Goal: Task Accomplishment & Management: Complete application form

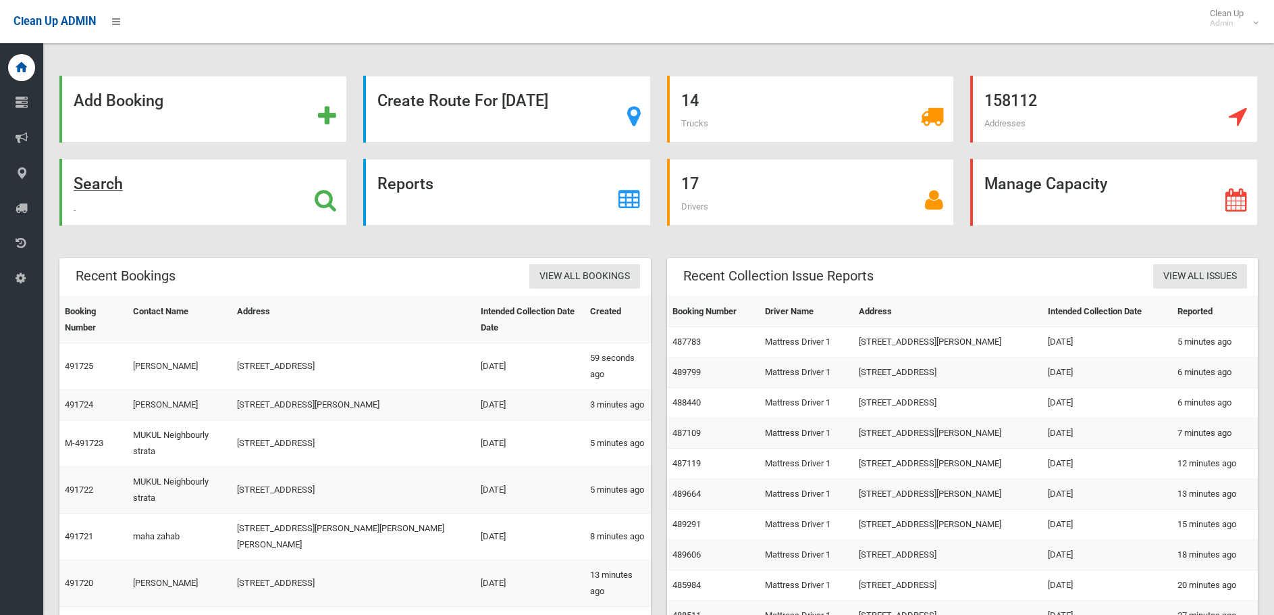
click at [109, 178] on strong "Search" at bounding box center [98, 183] width 49 height 19
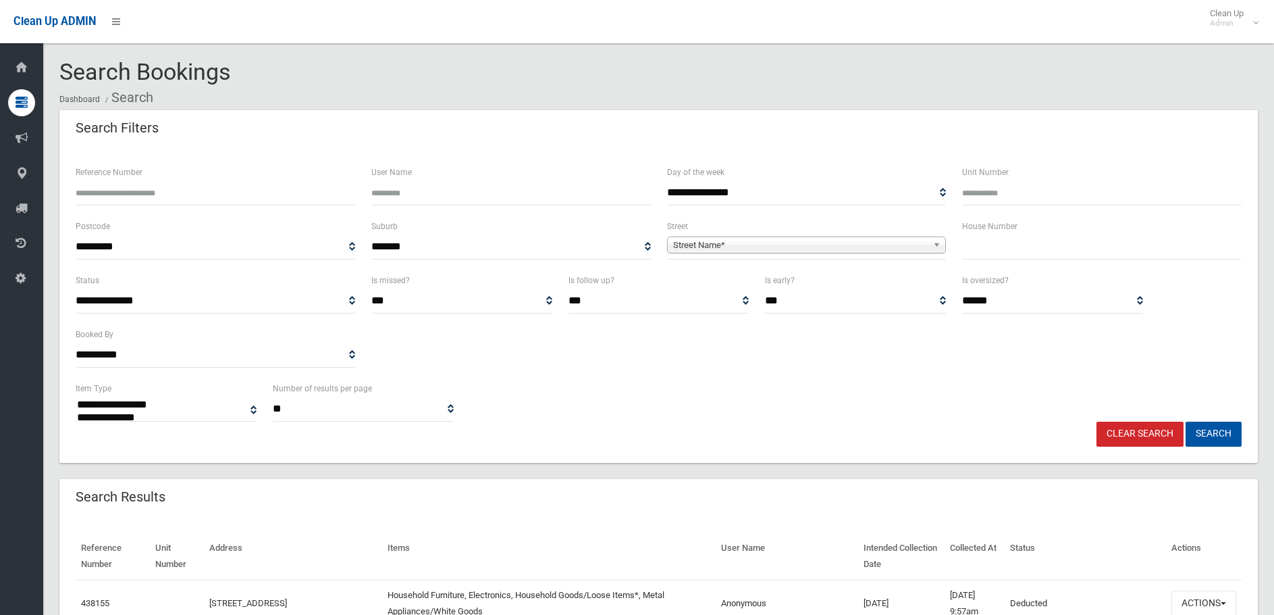
select select
type input "**"
click at [875, 233] on div "**********" at bounding box center [807, 238] width 280 height 41
click at [874, 241] on span "Street Name*" at bounding box center [800, 245] width 255 height 16
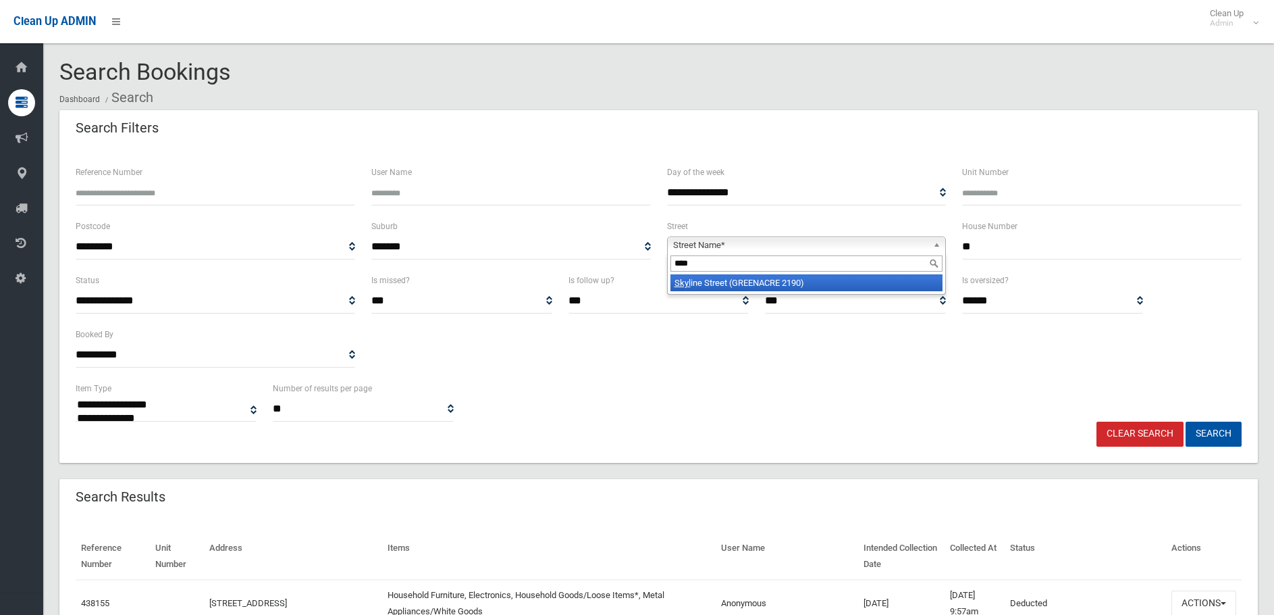
type input "****"
click at [786, 282] on li "Skyl ine Street (GREENACRE 2190)" at bounding box center [807, 282] width 273 height 17
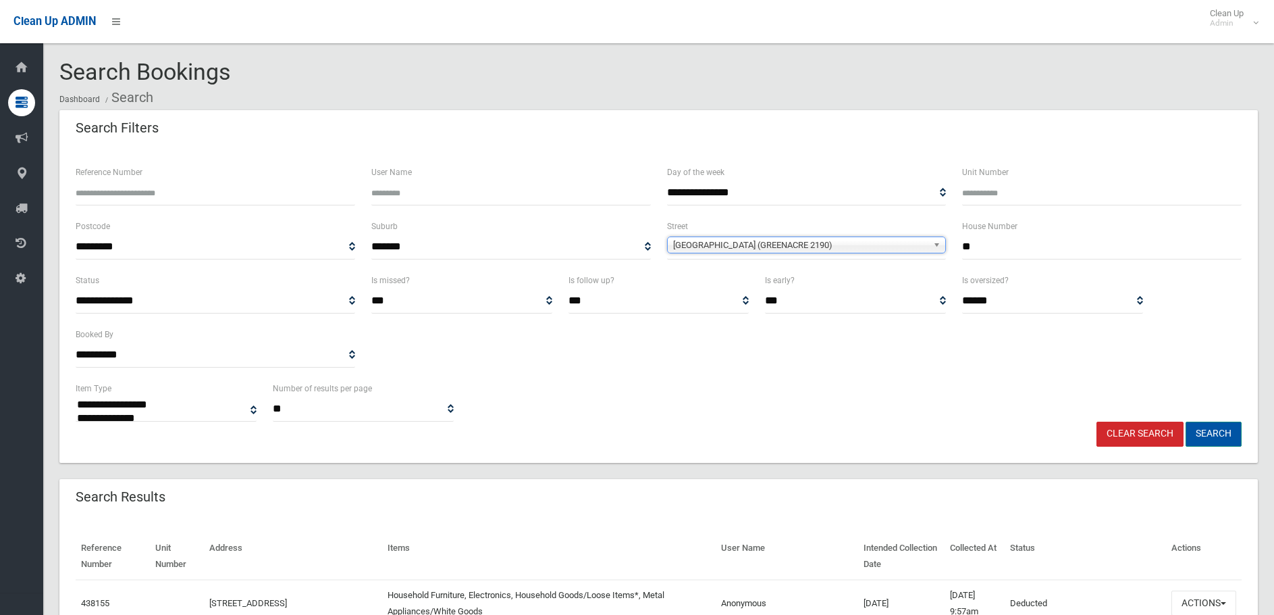
click at [1201, 425] on button "Search" at bounding box center [1214, 433] width 56 height 25
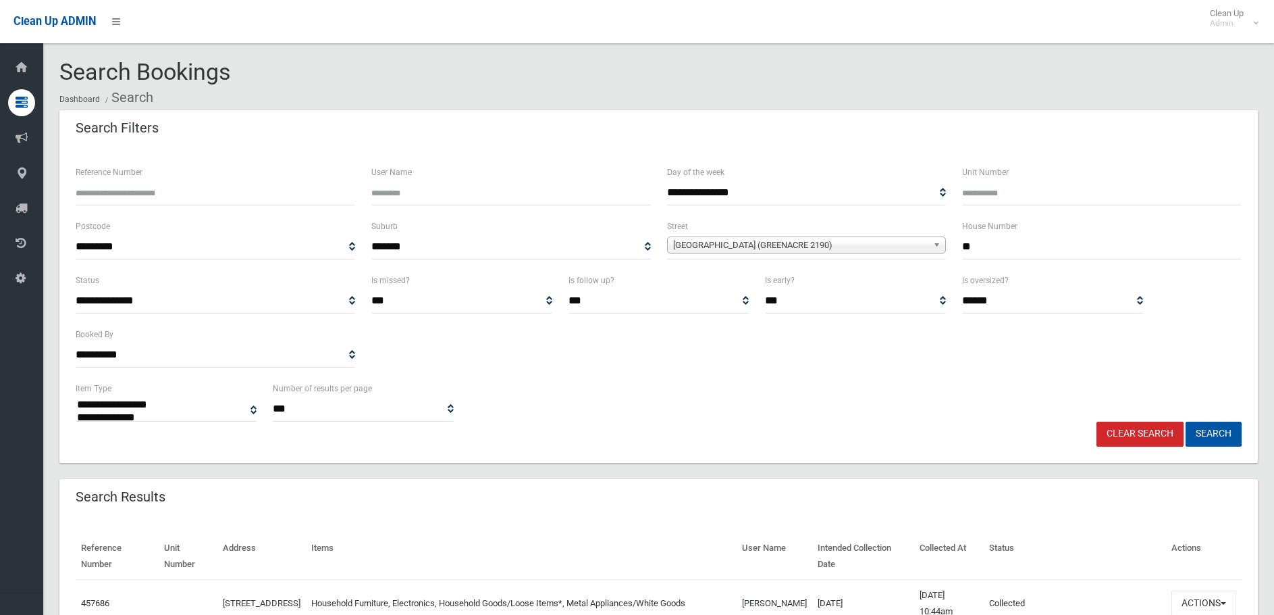
select select
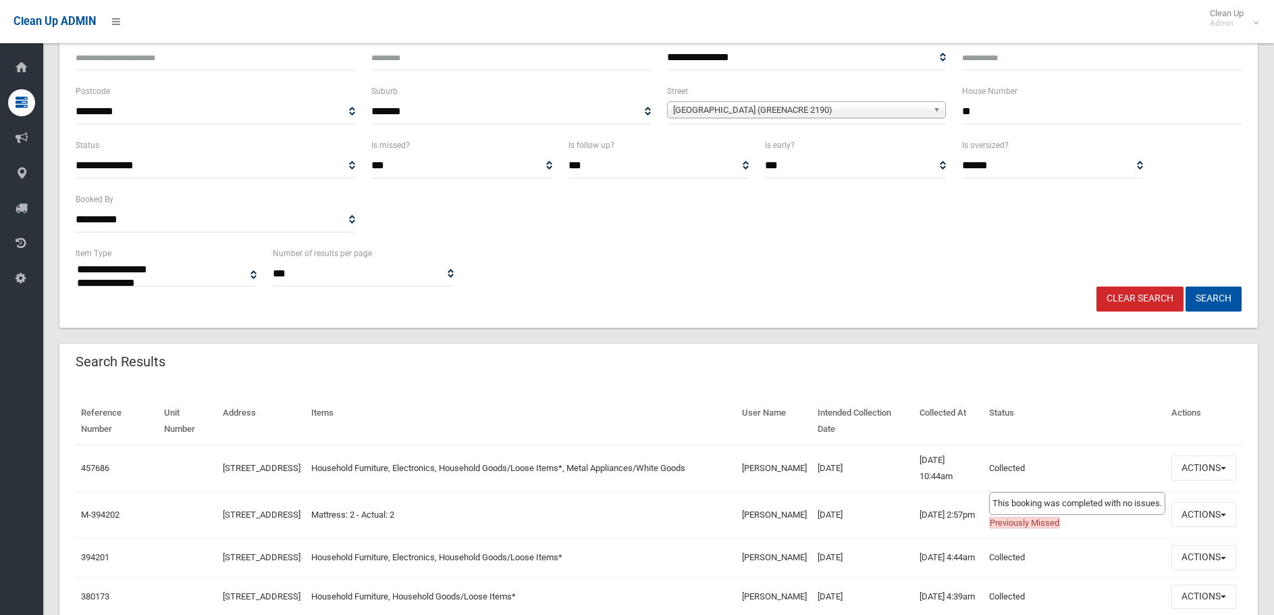
scroll to position [203, 0]
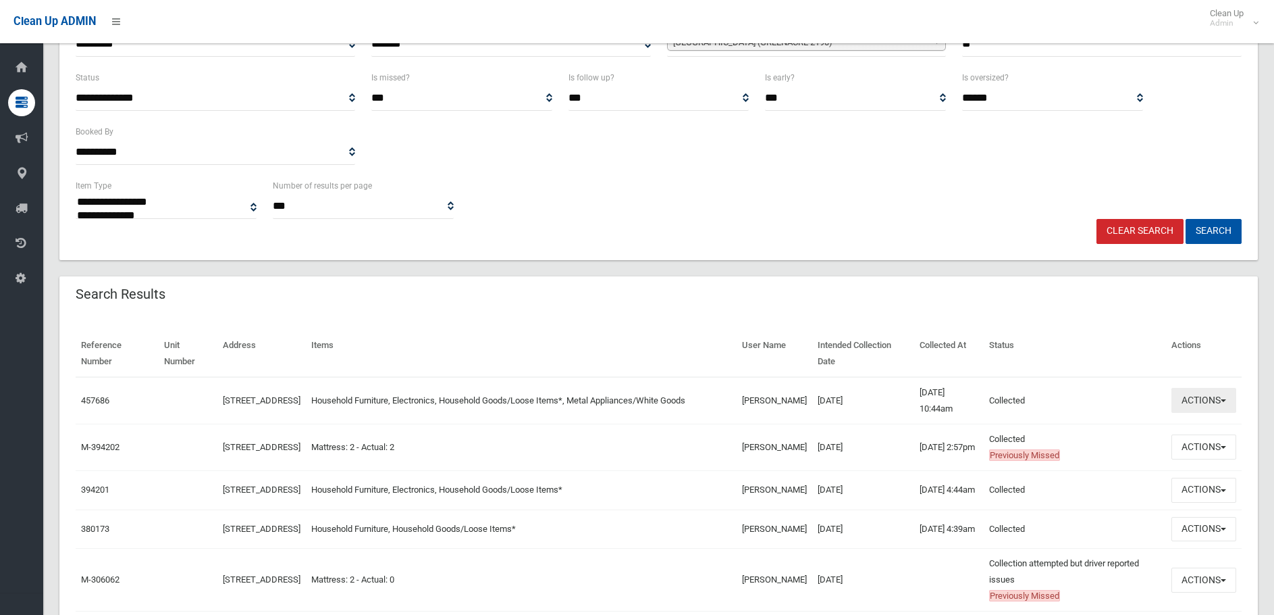
click at [1203, 393] on button "Actions" at bounding box center [1204, 400] width 65 height 25
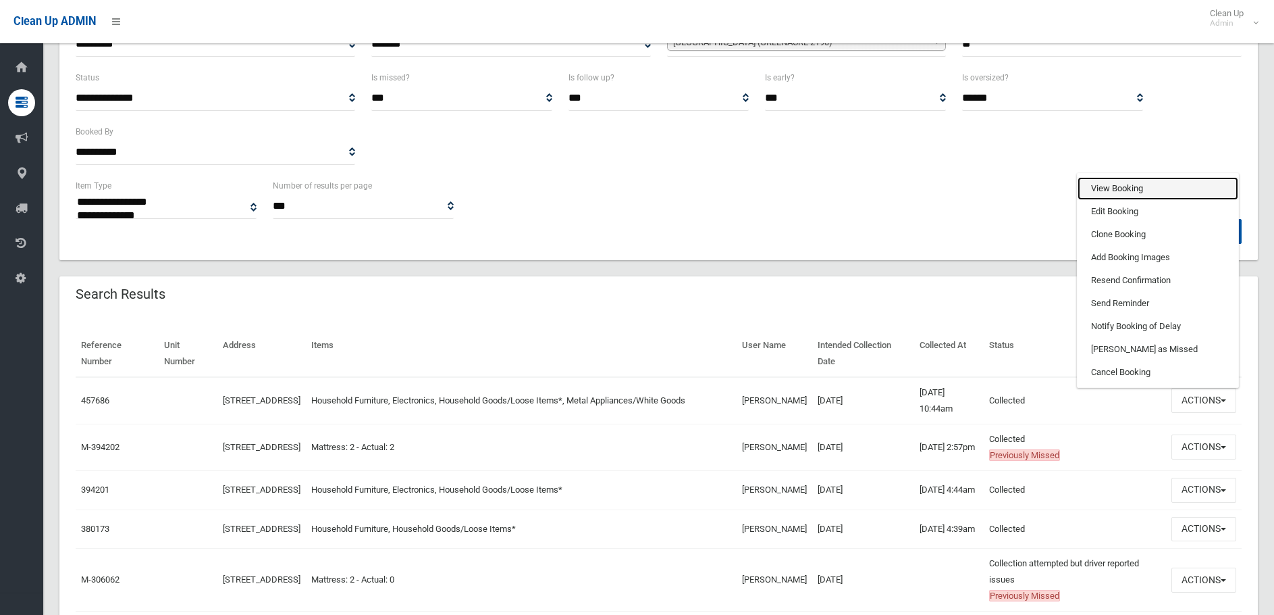
click at [1106, 193] on link "View Booking" at bounding box center [1158, 188] width 161 height 23
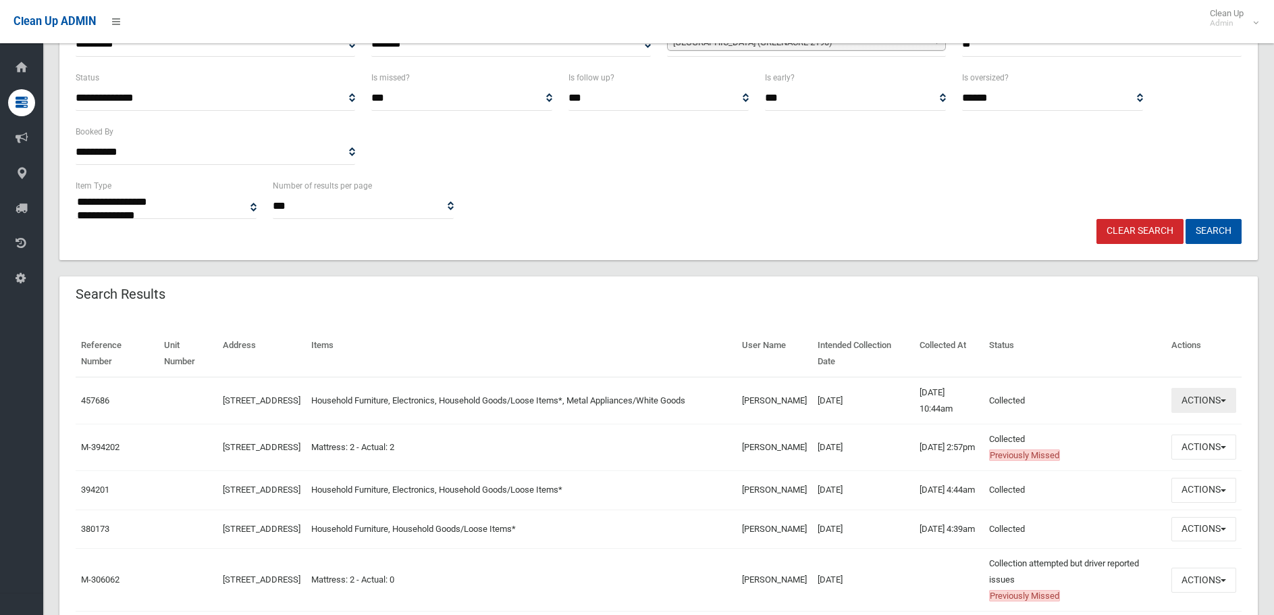
click at [1198, 396] on button "Actions" at bounding box center [1204, 400] width 65 height 25
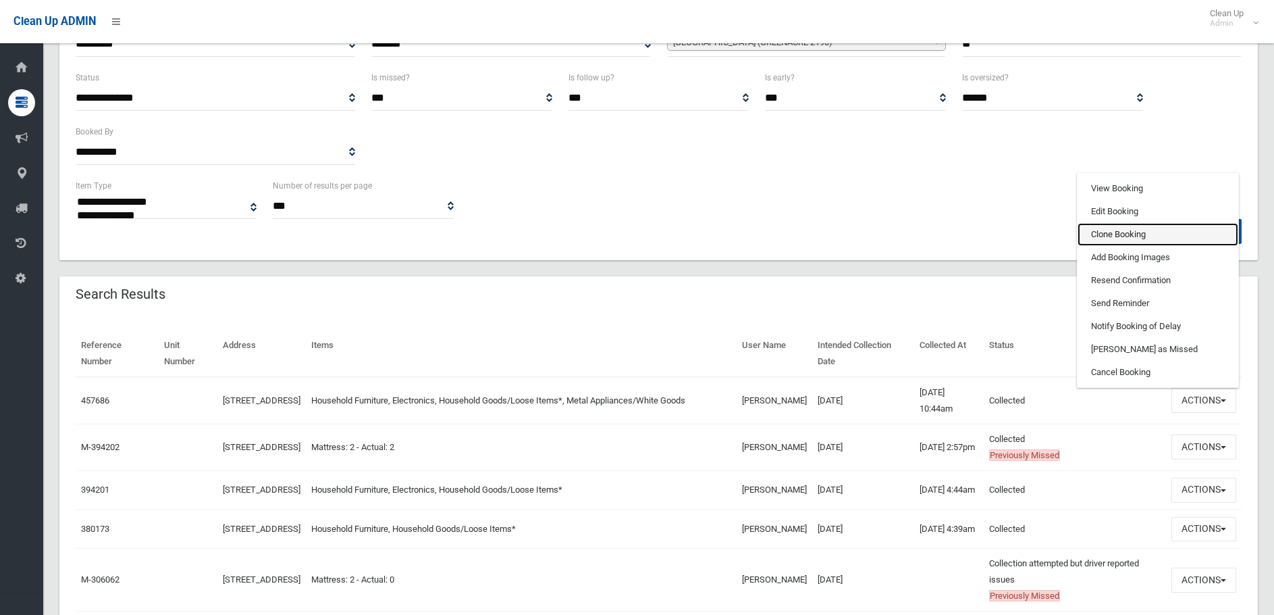
click at [1123, 230] on link "Clone Booking" at bounding box center [1158, 234] width 161 height 23
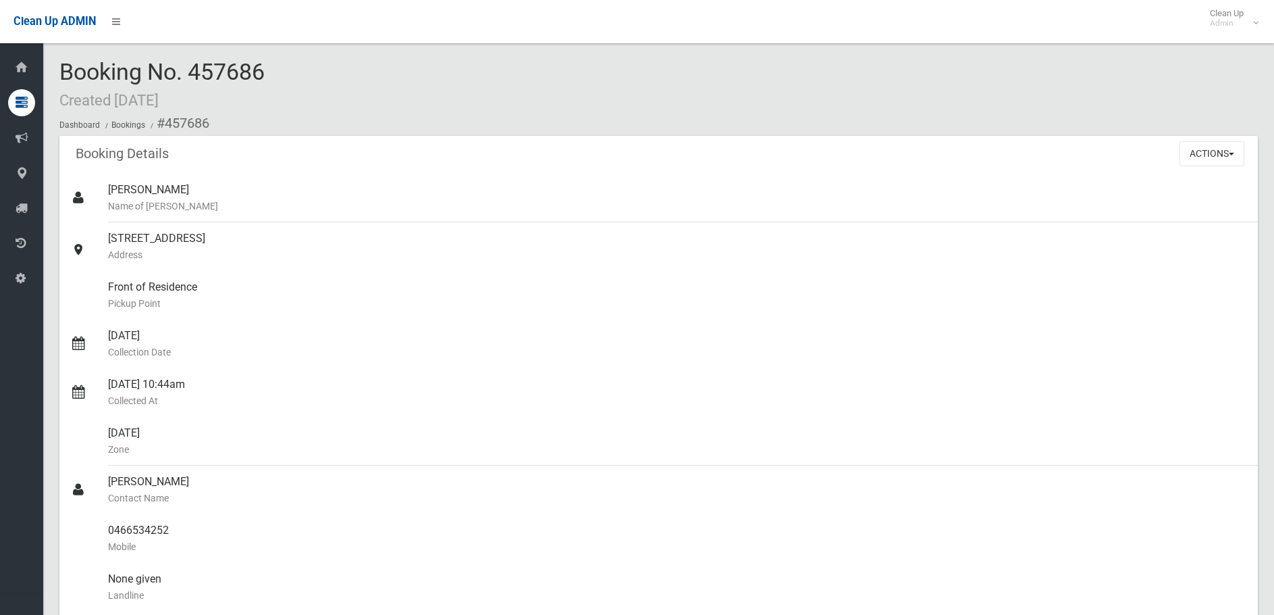
scroll to position [270, 0]
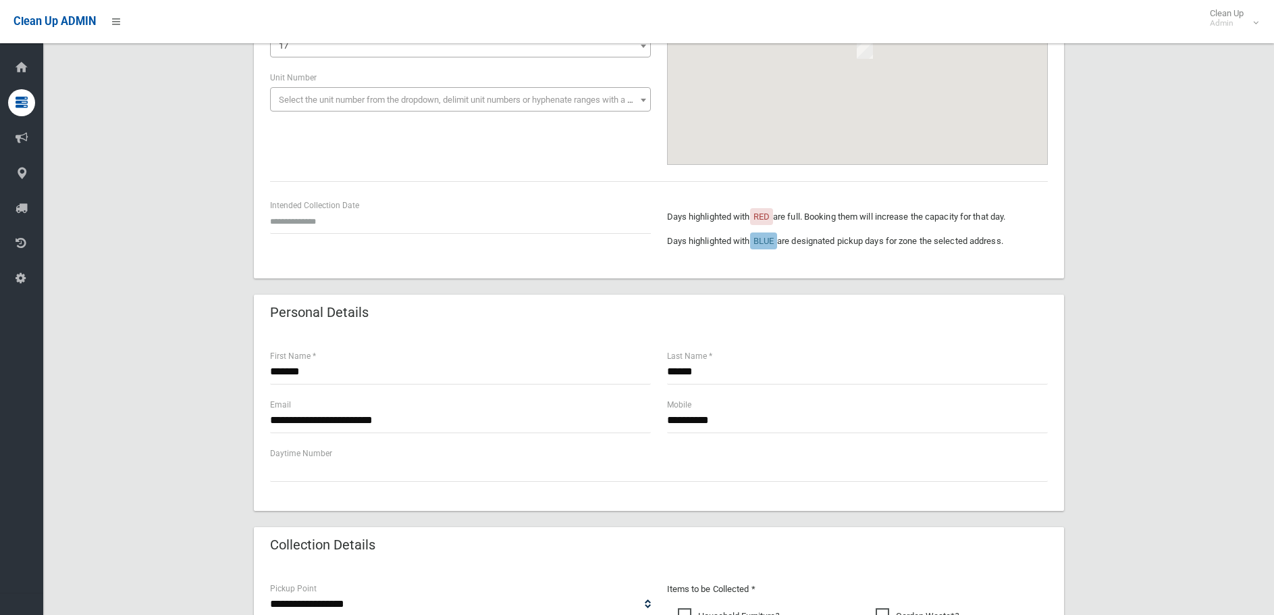
scroll to position [203, 0]
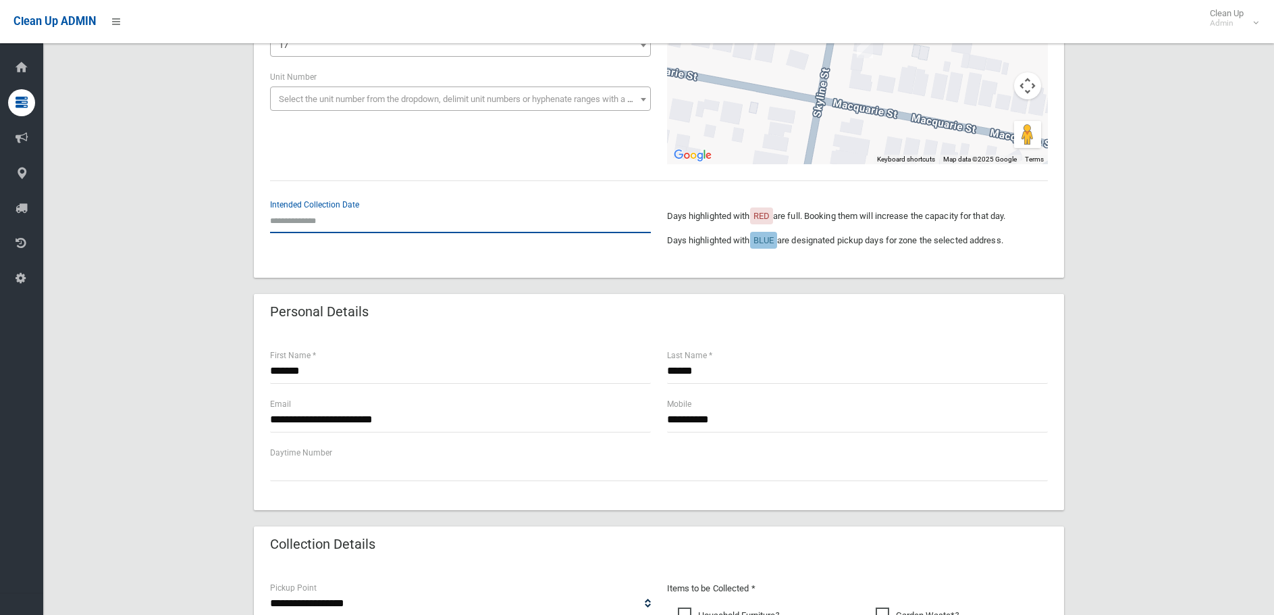
click at [327, 220] on input "text" at bounding box center [460, 220] width 381 height 25
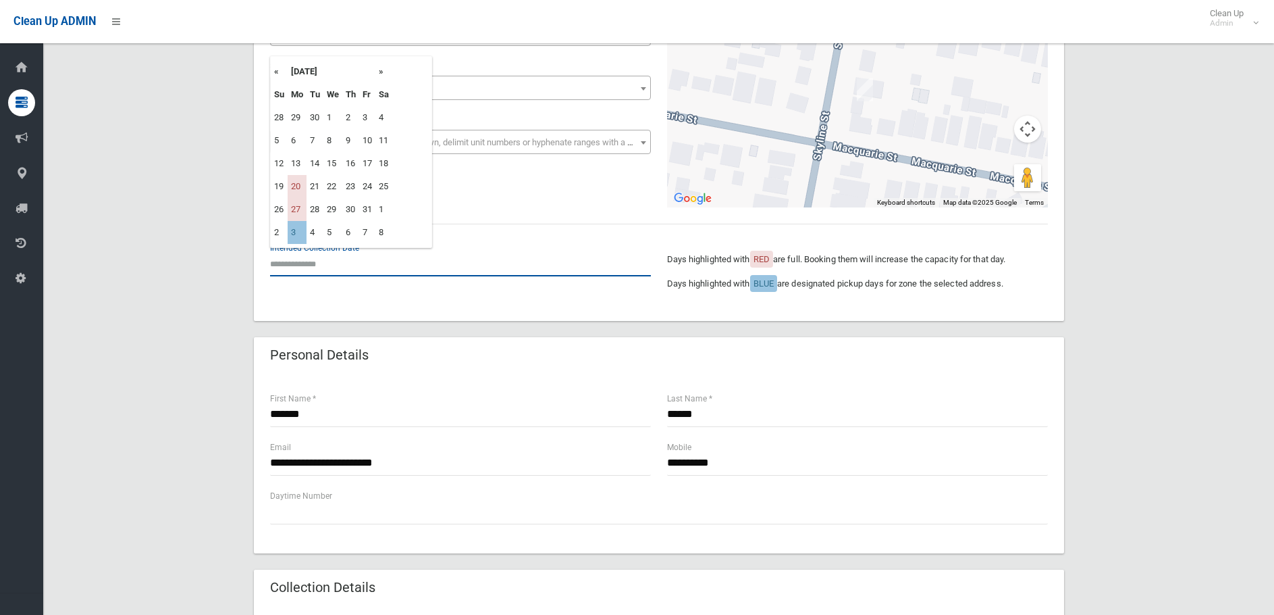
scroll to position [135, 0]
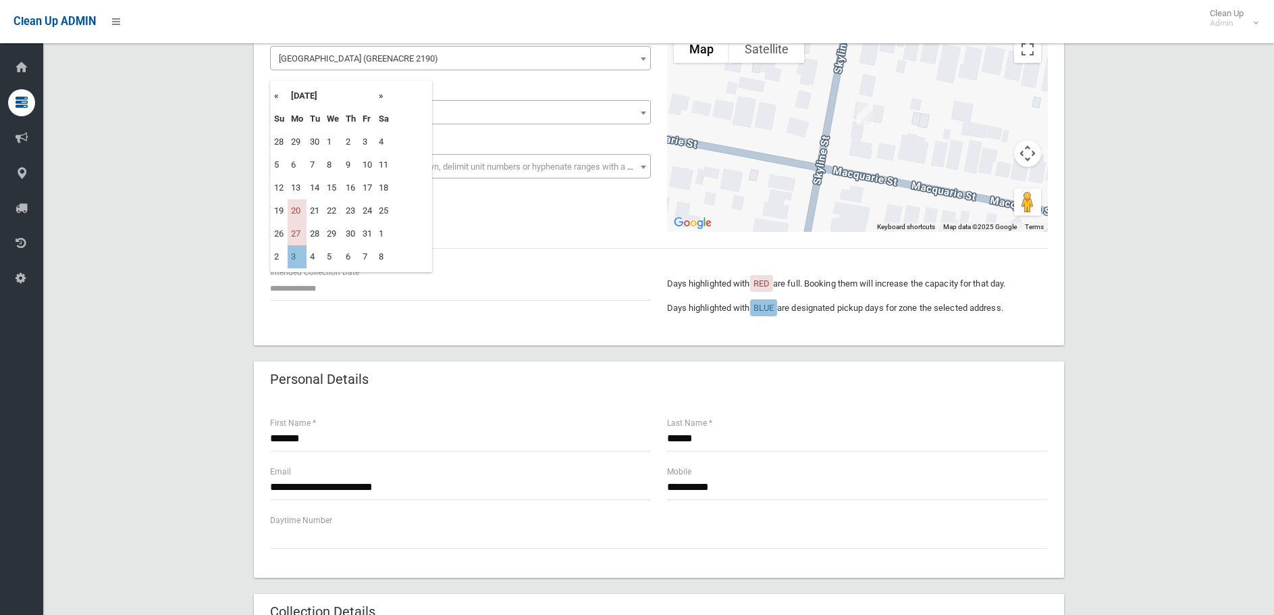
click at [384, 94] on th "»" at bounding box center [383, 95] width 17 height 23
click at [272, 98] on th "«" at bounding box center [279, 95] width 17 height 23
click at [378, 96] on th "»" at bounding box center [383, 95] width 17 height 23
click at [292, 159] on td "3" at bounding box center [297, 164] width 19 height 23
type input "**********"
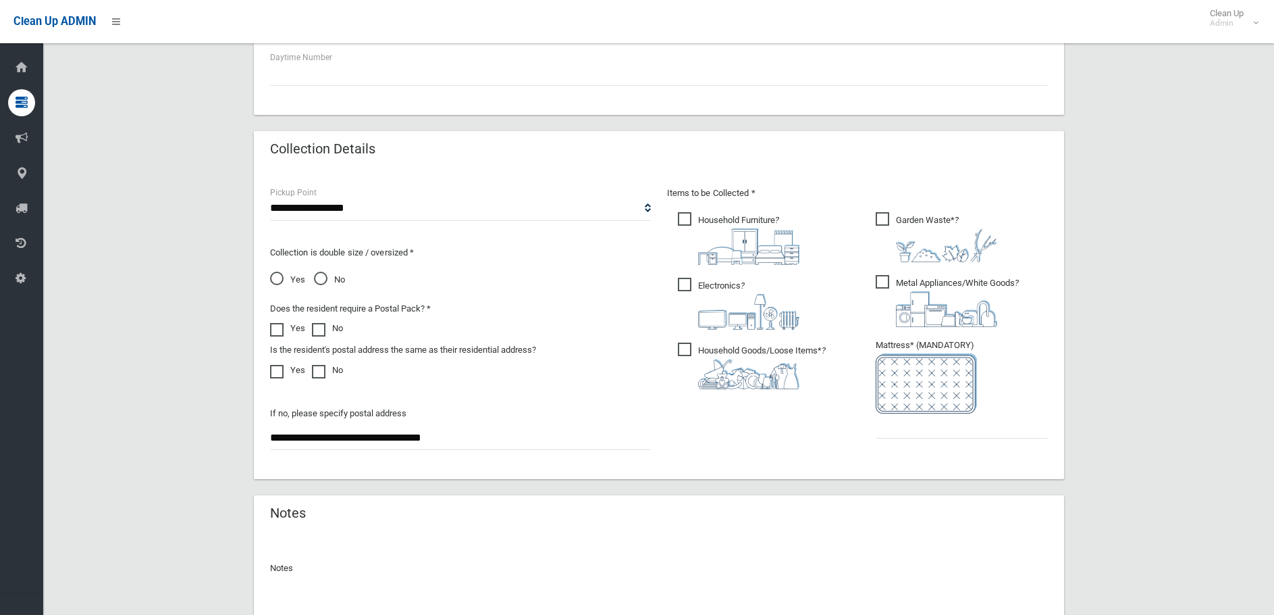
scroll to position [608, 0]
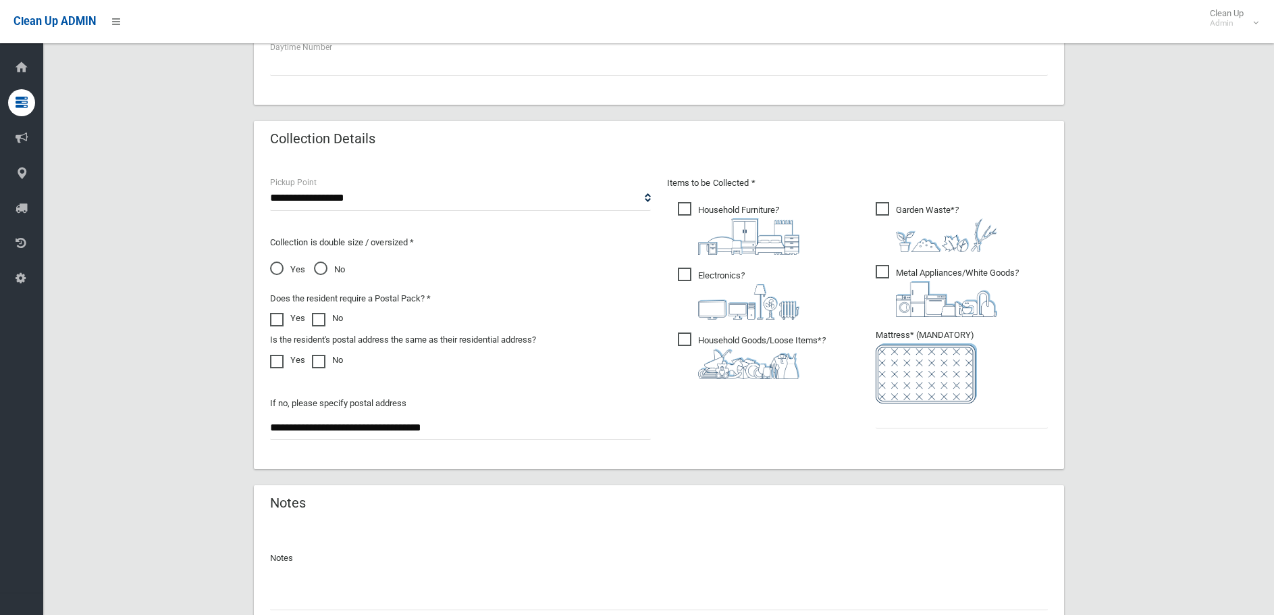
click at [887, 212] on span "Garden Waste* ?" at bounding box center [937, 227] width 122 height 50
click at [912, 416] on input "text" at bounding box center [962, 415] width 172 height 25
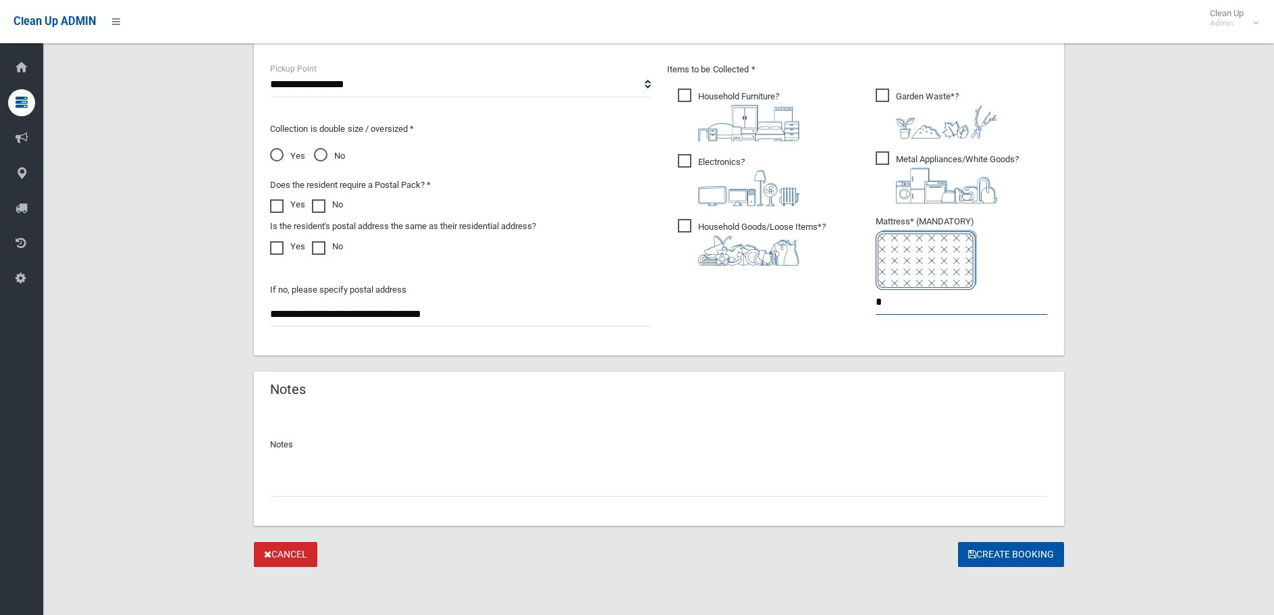
scroll to position [722, 0]
type input "*"
click at [1000, 552] on button "Create Booking" at bounding box center [1011, 553] width 106 height 25
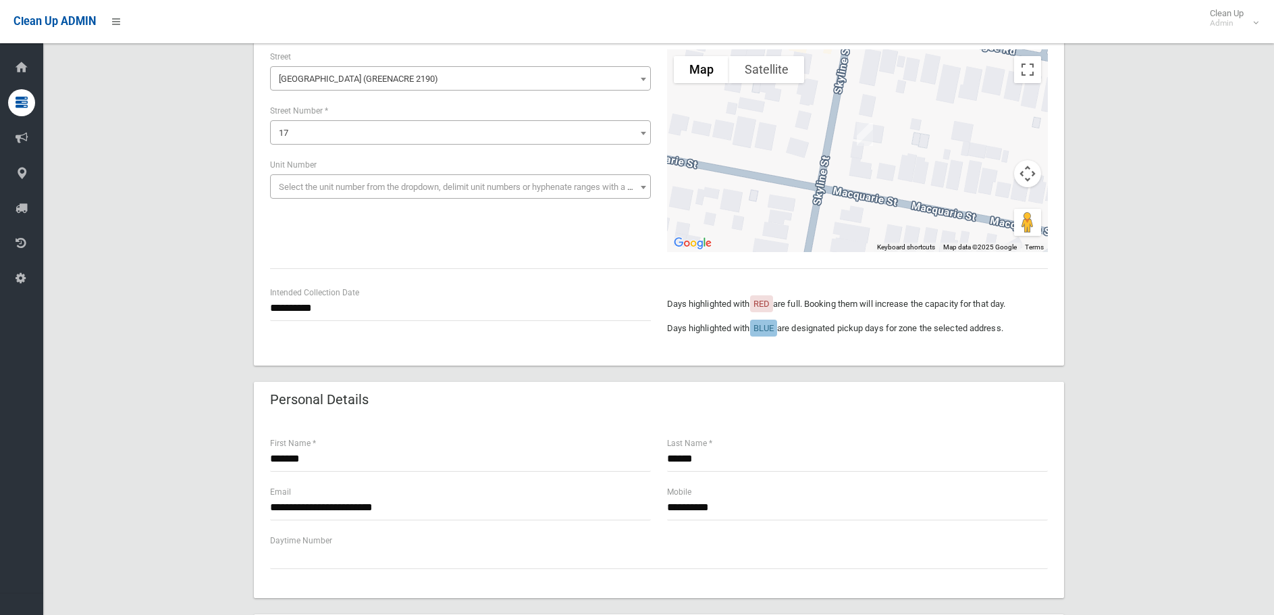
scroll to position [114, 0]
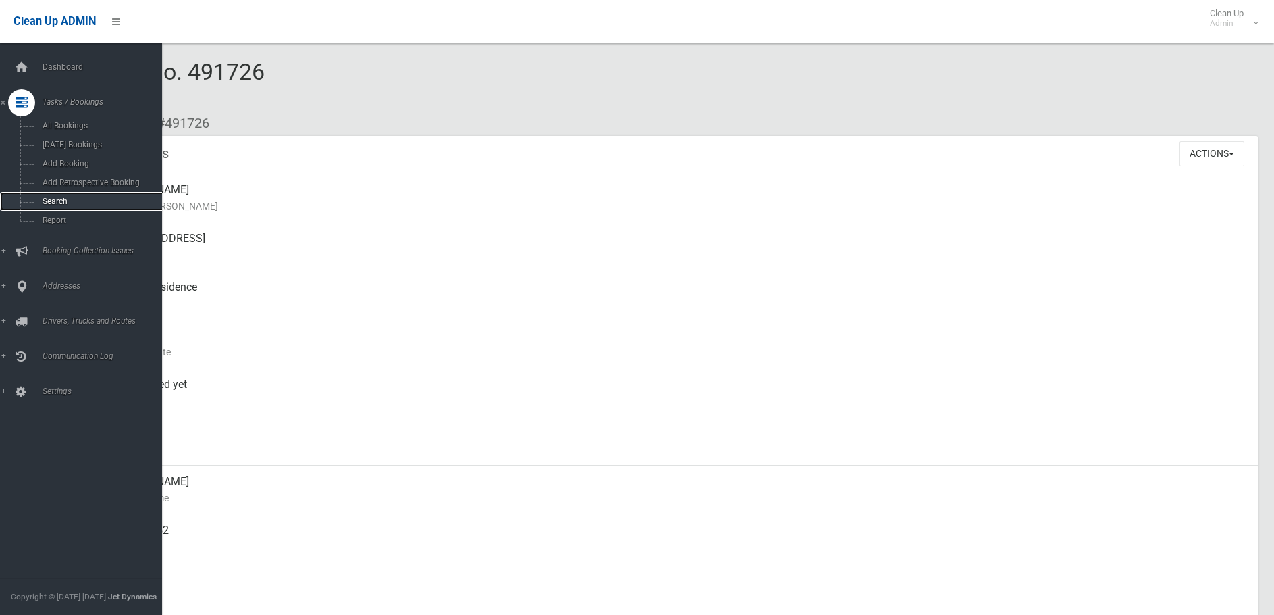
click at [54, 192] on link "Search" at bounding box center [86, 201] width 172 height 19
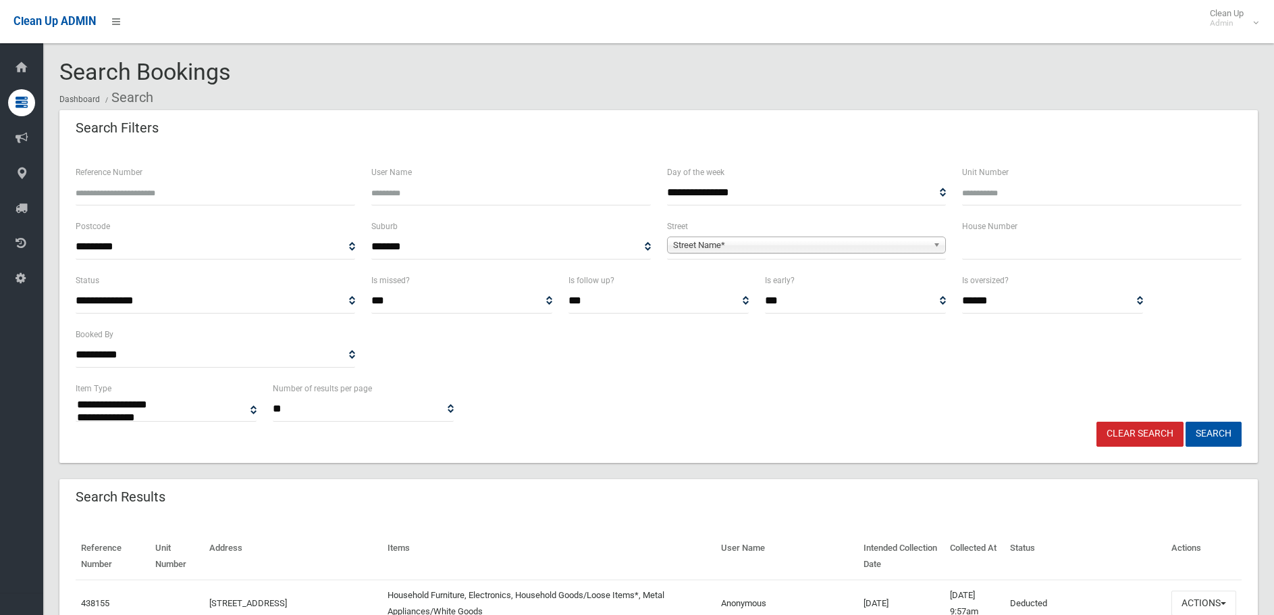
select select
click at [1039, 231] on div "House Number" at bounding box center [1102, 238] width 280 height 41
click at [1041, 244] on input "text" at bounding box center [1102, 246] width 280 height 25
type input "***"
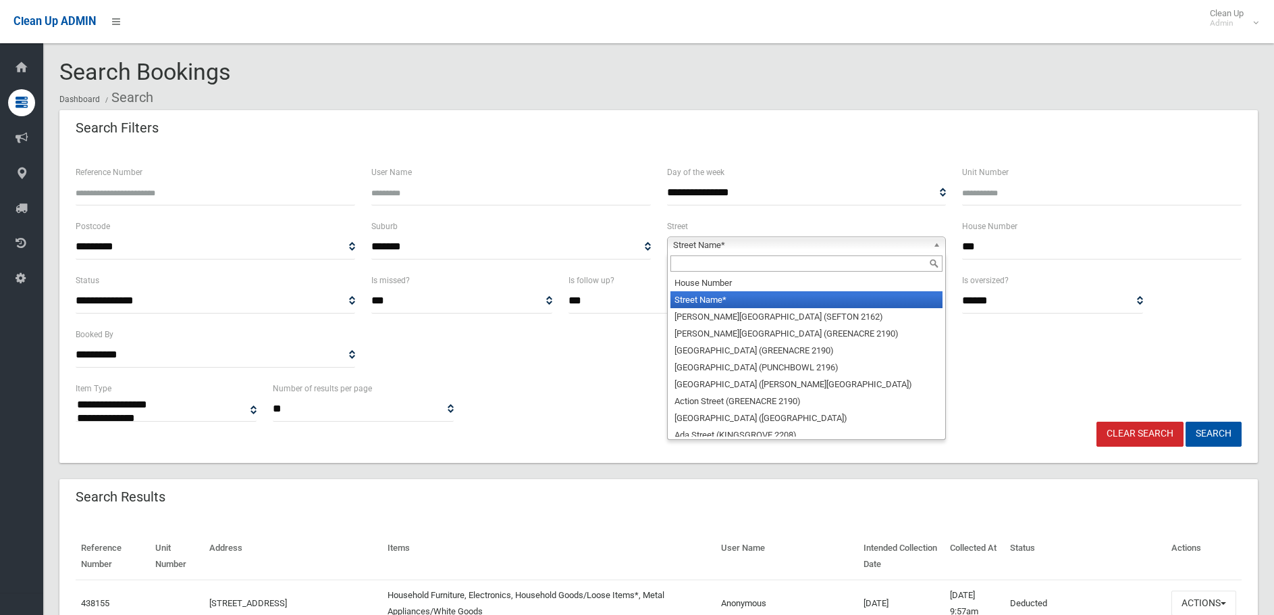
click at [804, 251] on span "Street Name*" at bounding box center [800, 245] width 255 height 16
click at [786, 267] on input "text" at bounding box center [807, 263] width 273 height 16
type input "*"
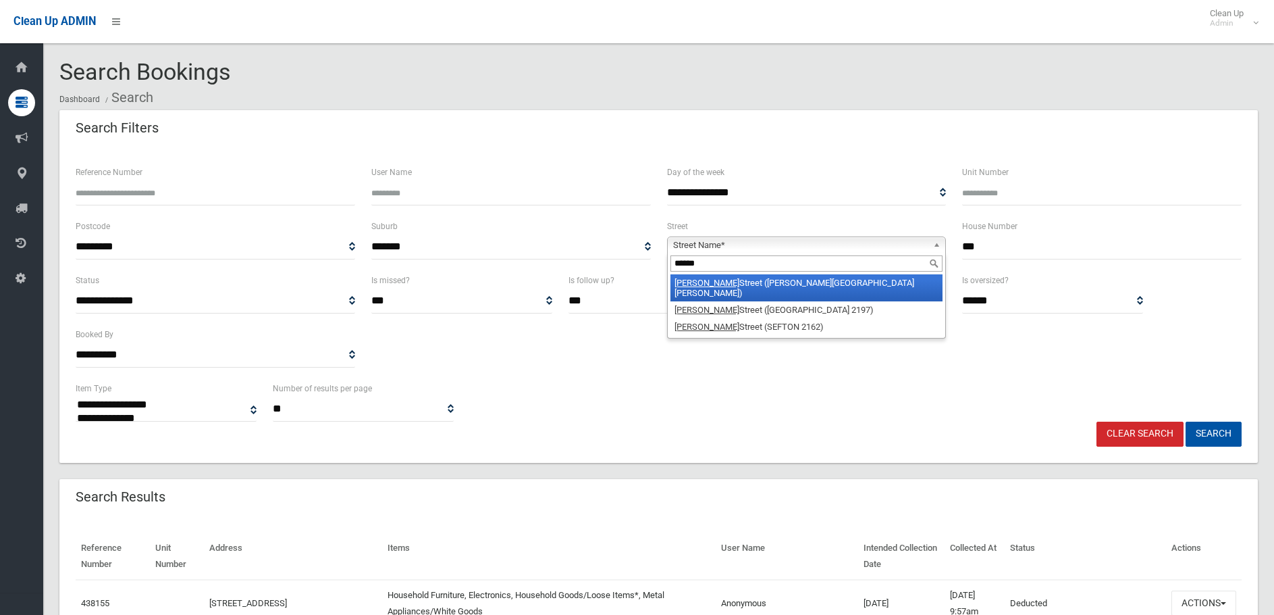
type input "******"
click at [802, 284] on li "Hector Street (CHESTER HILL 2162)" at bounding box center [807, 287] width 273 height 27
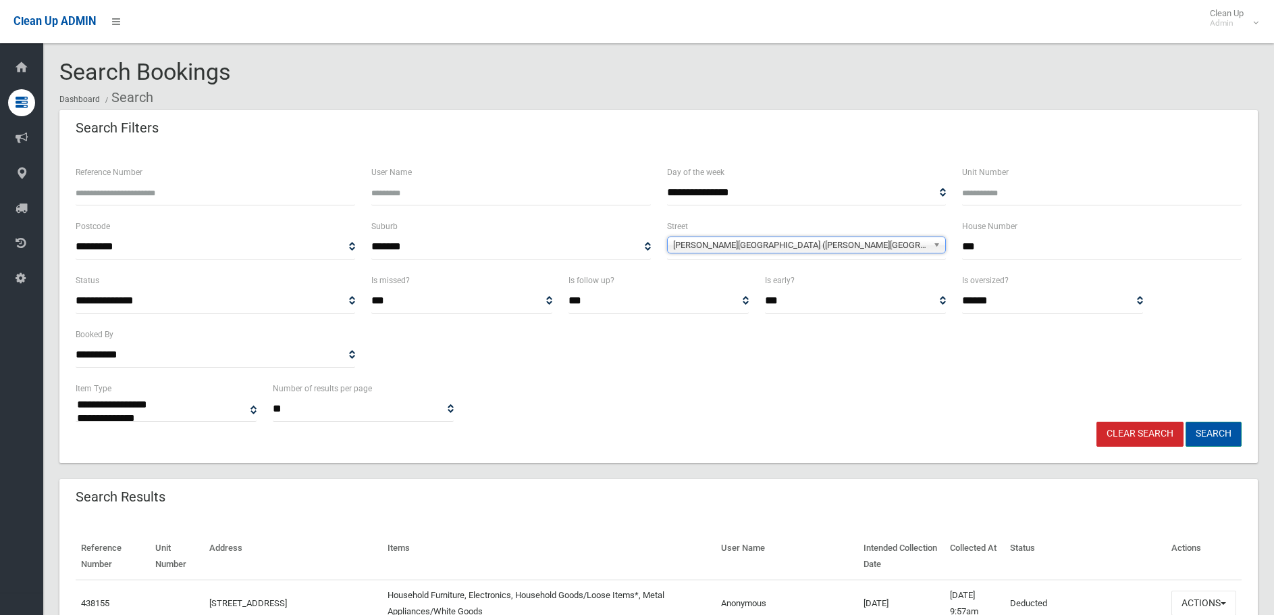
click at [1204, 429] on button "Search" at bounding box center [1214, 433] width 56 height 25
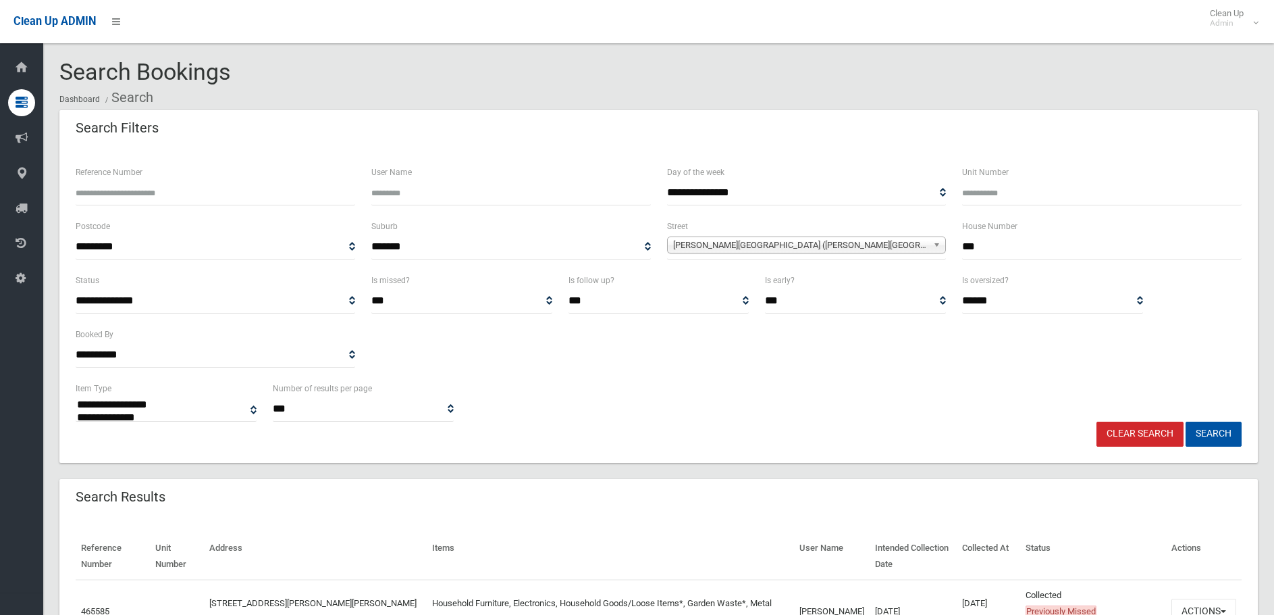
select select
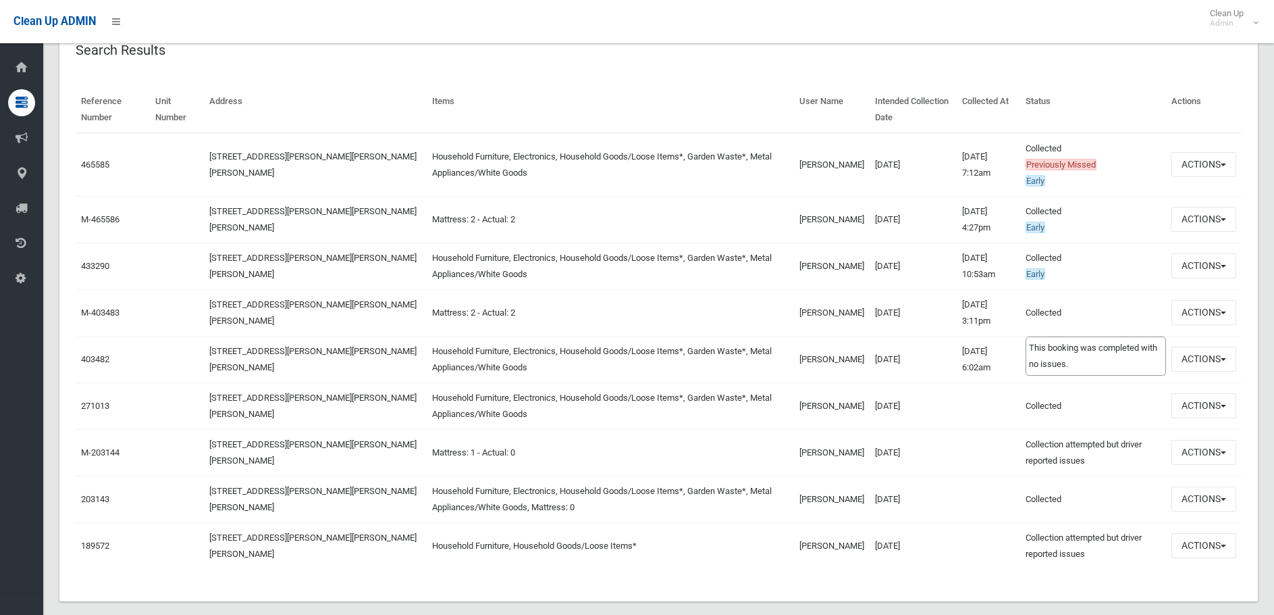
scroll to position [465, 0]
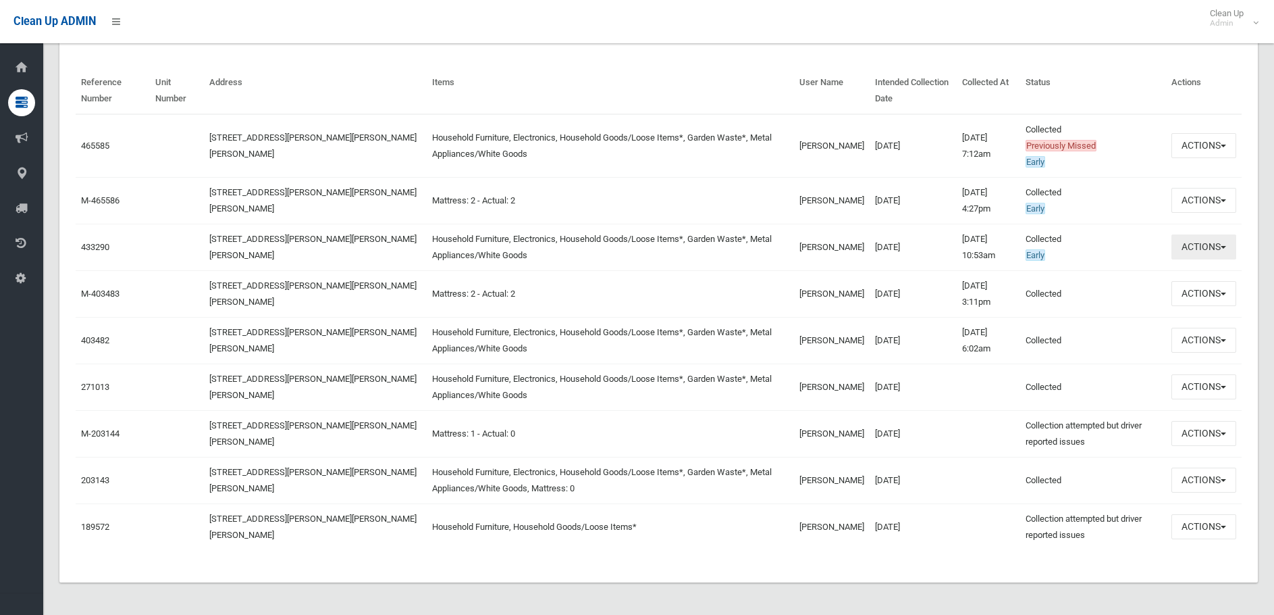
click at [1177, 253] on button "Actions" at bounding box center [1204, 246] width 65 height 25
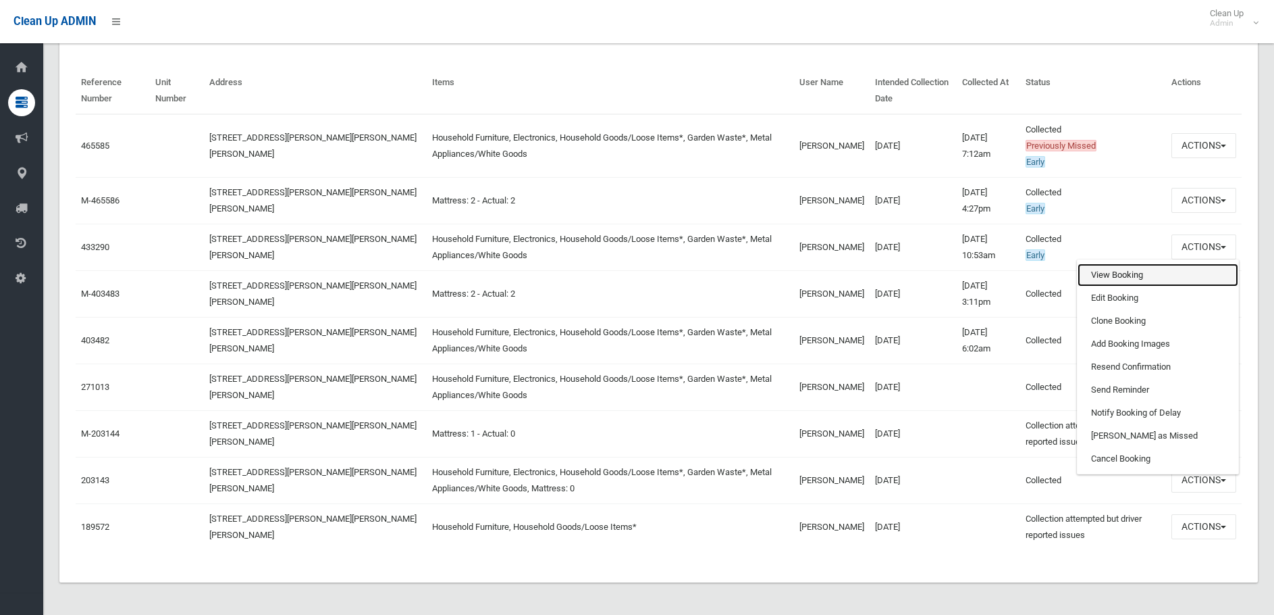
click at [1121, 274] on link "View Booking" at bounding box center [1158, 274] width 161 height 23
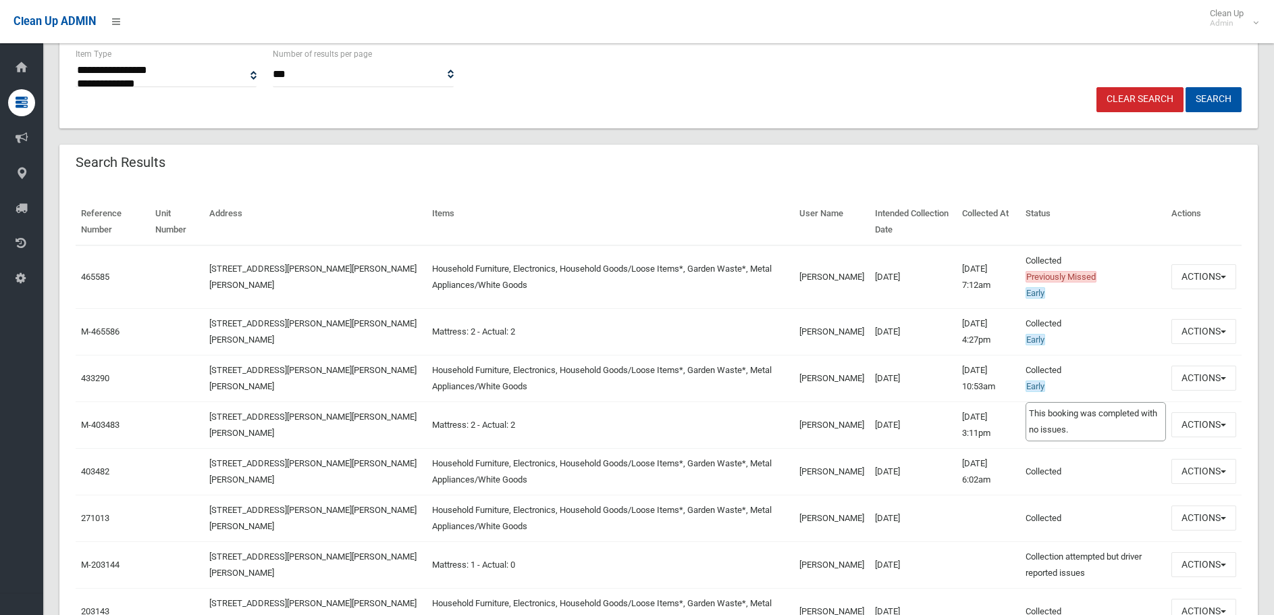
scroll to position [330, 0]
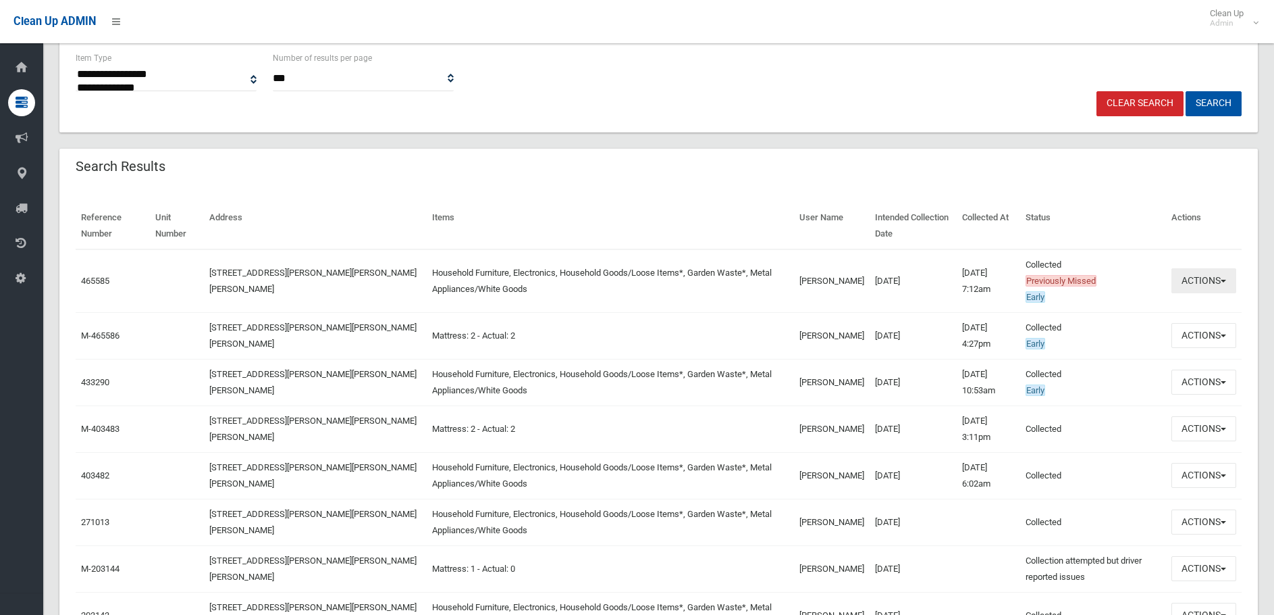
click at [1191, 286] on button "Actions" at bounding box center [1204, 280] width 65 height 25
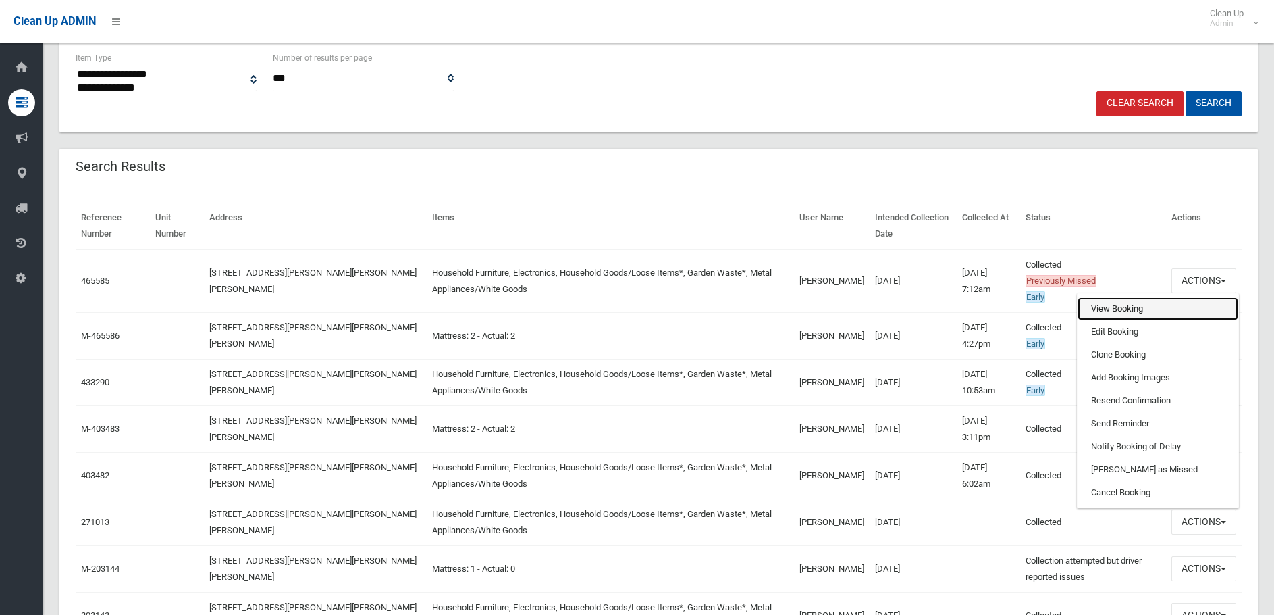
click at [1097, 307] on link "View Booking" at bounding box center [1158, 308] width 161 height 23
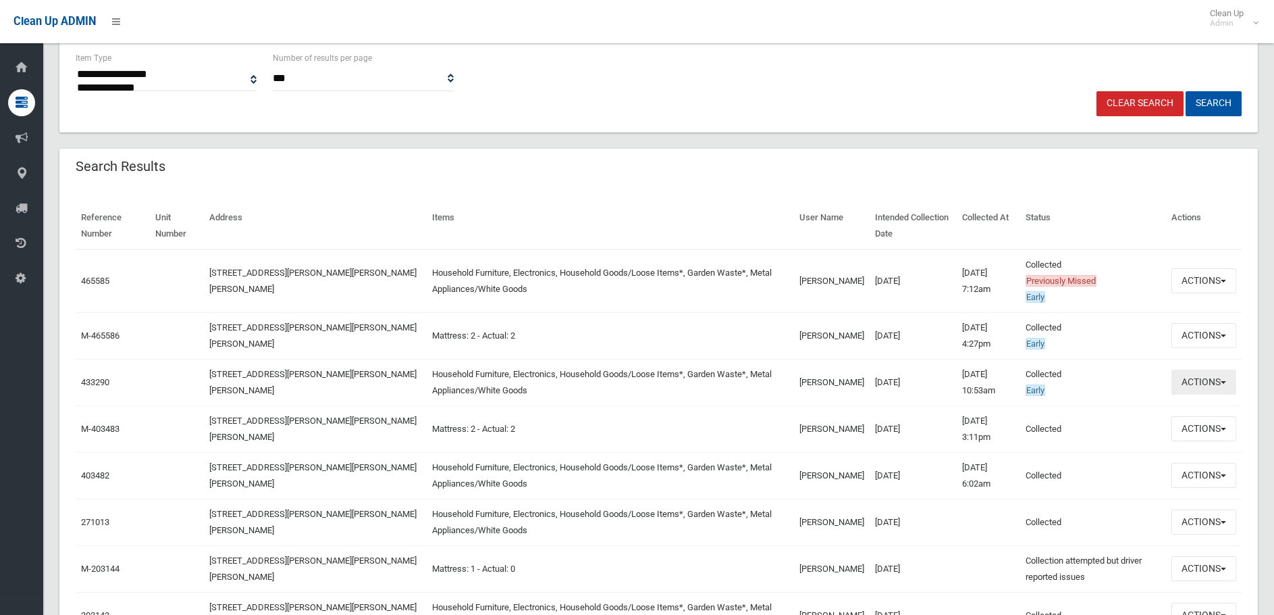
click at [1199, 386] on button "Actions" at bounding box center [1204, 381] width 65 height 25
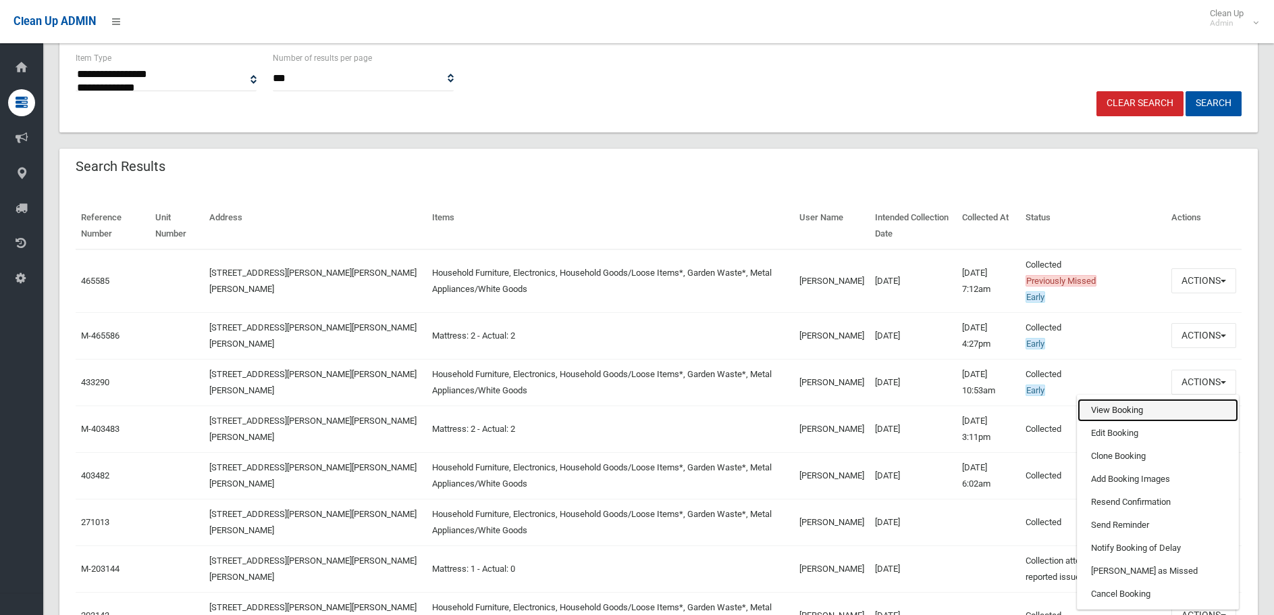
click at [1117, 413] on link "View Booking" at bounding box center [1158, 409] width 161 height 23
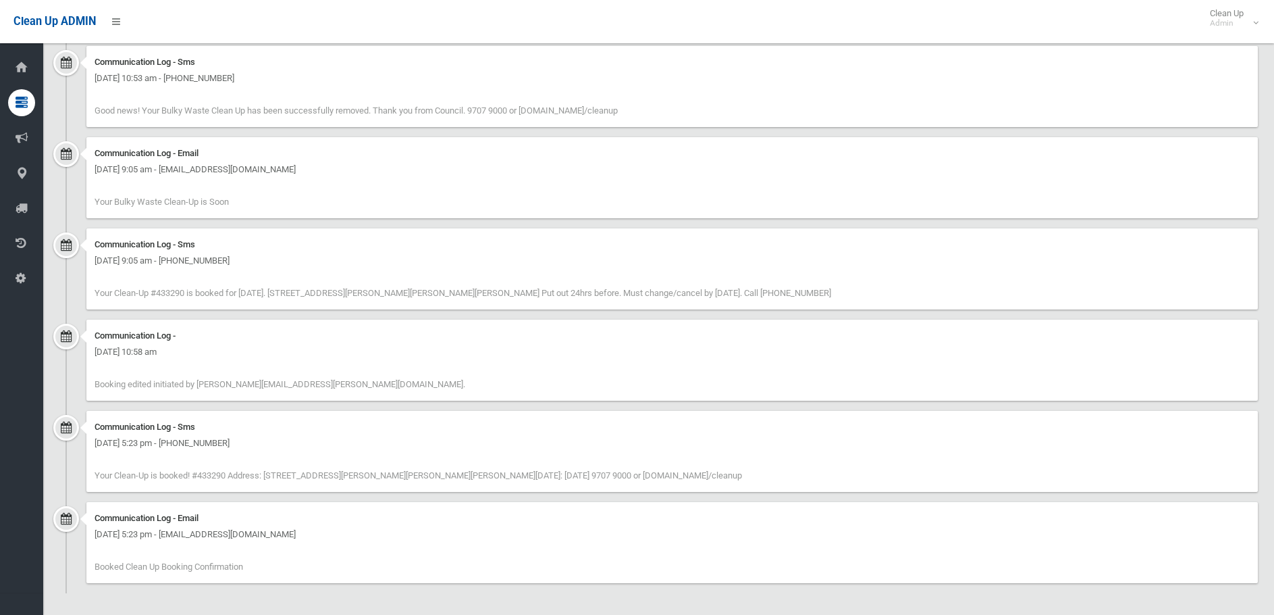
scroll to position [1359, 0]
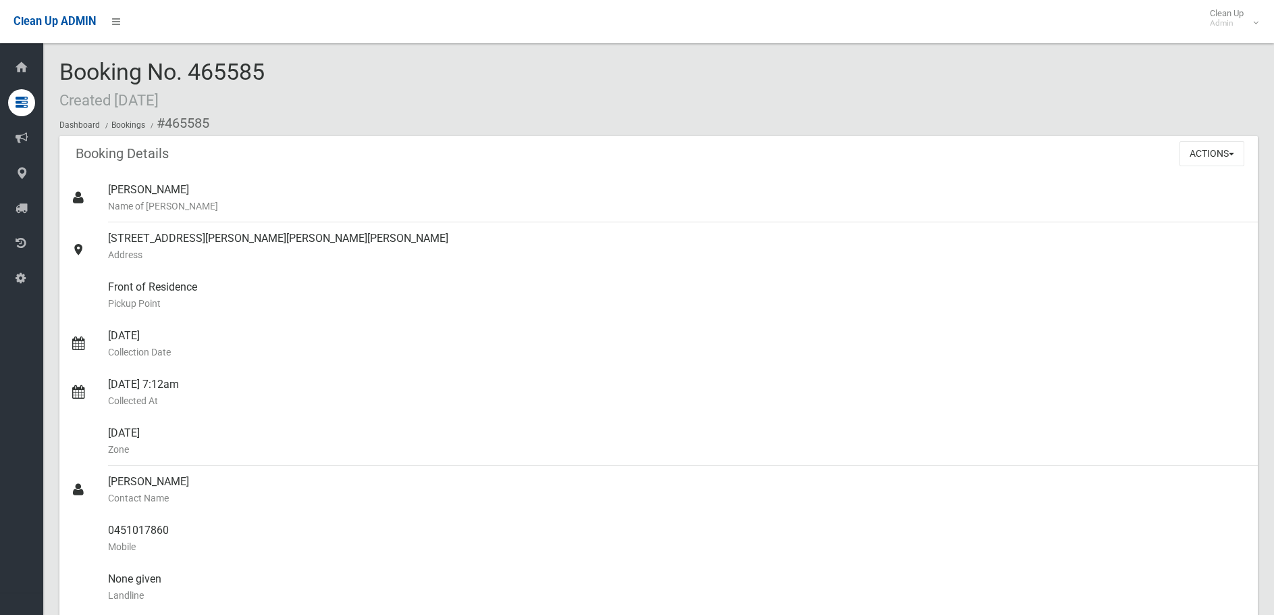
scroll to position [338, 0]
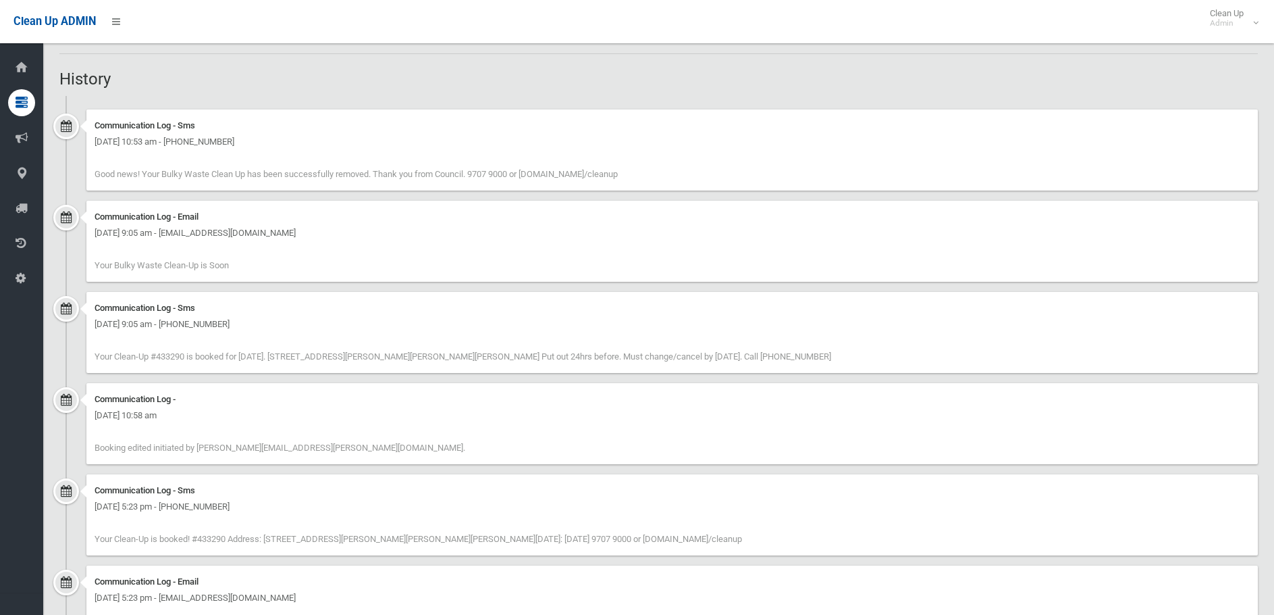
scroll to position [1021, 0]
